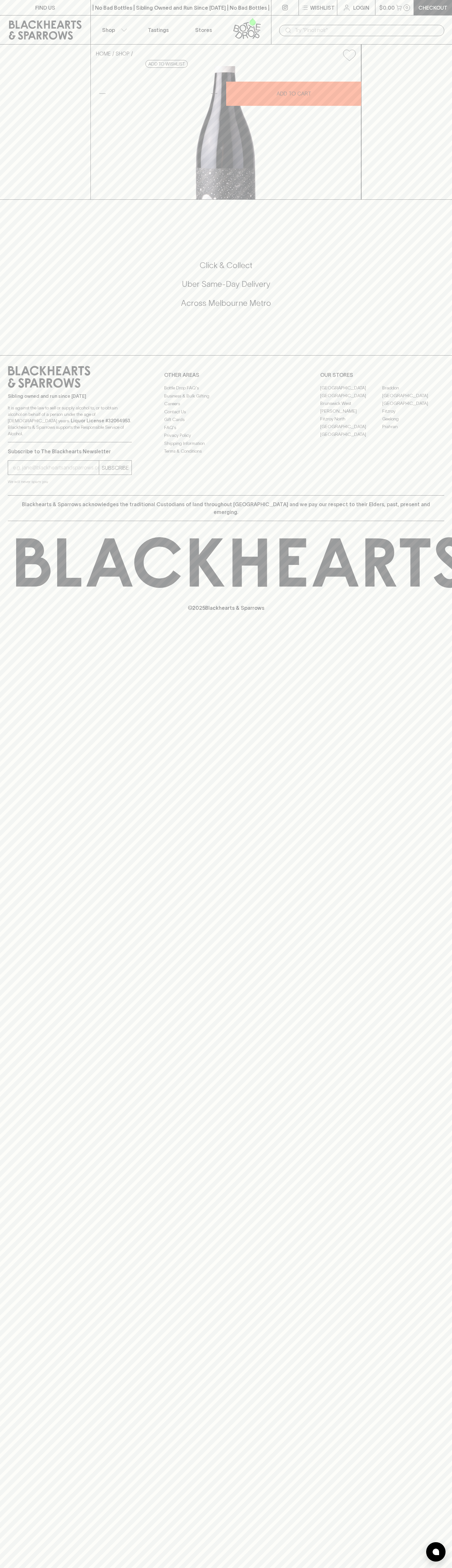
click at [351, 415] on link "Elwood" at bounding box center [351, 411] width 62 height 8
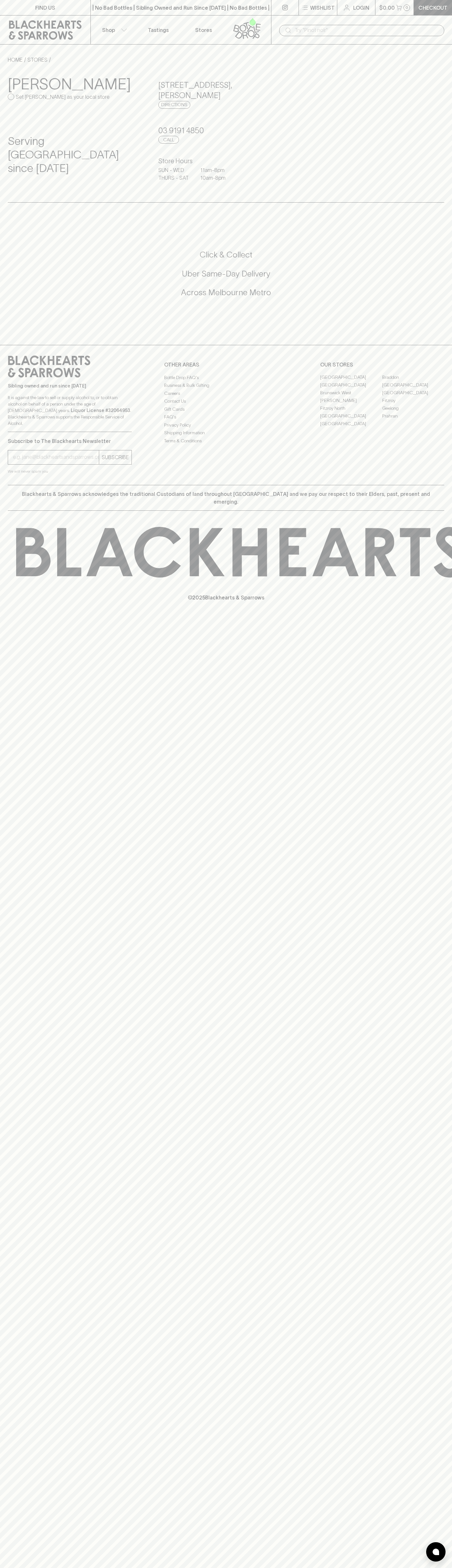
click at [196, 2] on div "| No Bad Bottles | Sibling Owned and Run Since 2006 | No Bad Bottles | Sibling …" at bounding box center [180, 7] width 181 height 15
click at [30, 1567] on html "FIND US | No Bad Bottles | Sibling Owned and Run Since 2006 | No Bad Bottles | …" at bounding box center [226, 784] width 452 height 1568
click at [10, 1563] on div "FIND US | No Bad Bottles | Sibling Owned and Run Since 2006 | No Bad Bottles | …" at bounding box center [226, 784] width 452 height 1568
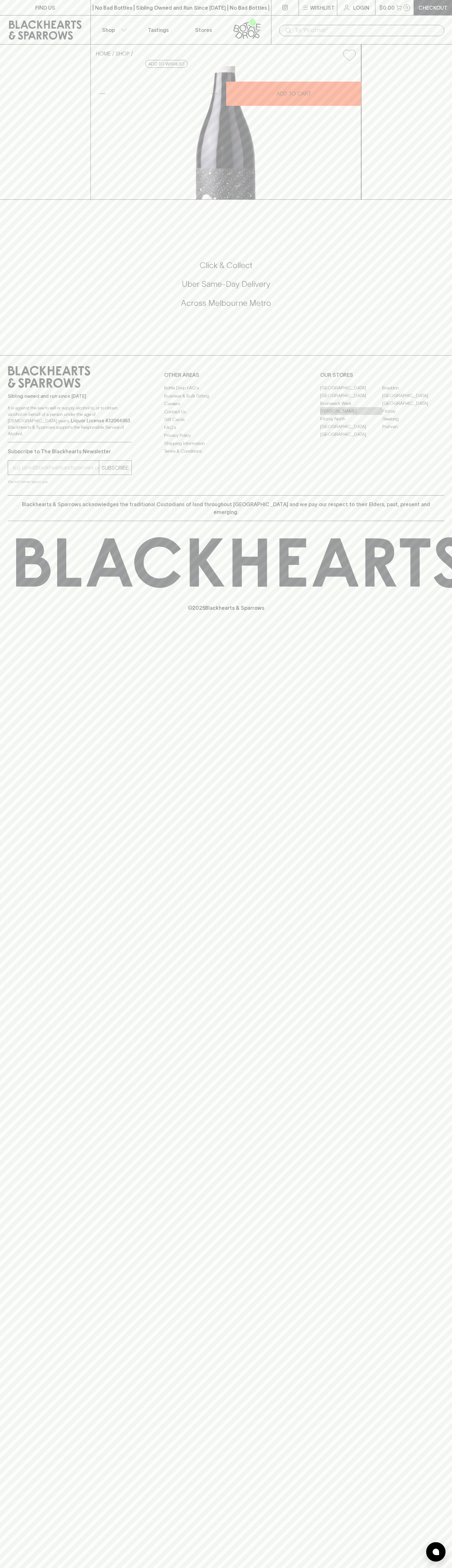
click at [351, 415] on link "[PERSON_NAME]" at bounding box center [351, 411] width 62 height 8
